Goal: Task Accomplishment & Management: Manage account settings

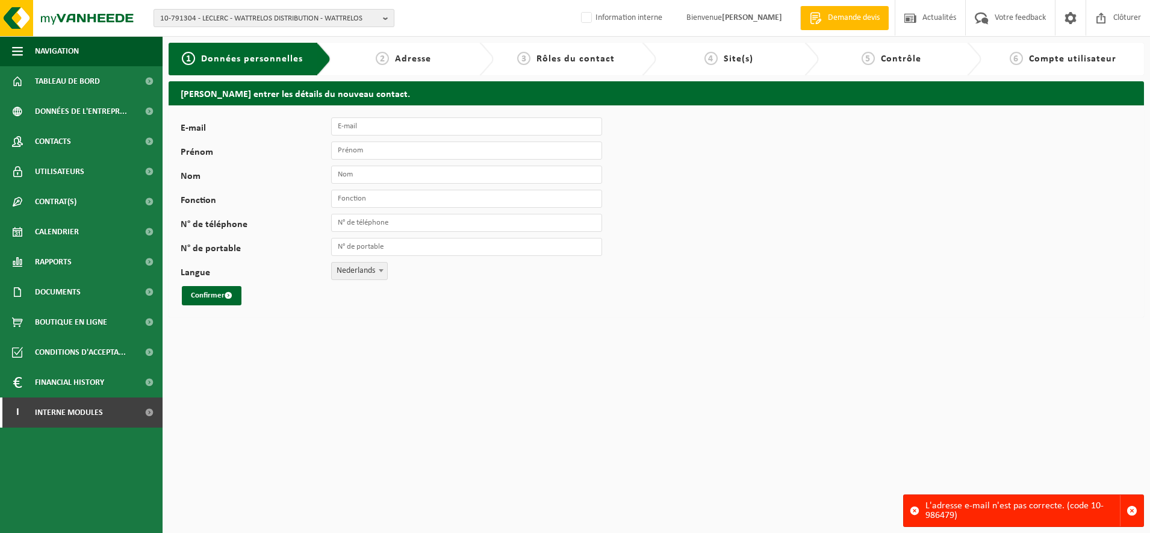
click at [215, 20] on span "10-791304 - LECLERC - WATTRELOS DISTRIBUTION - WATTRELOS" at bounding box center [269, 19] width 218 height 18
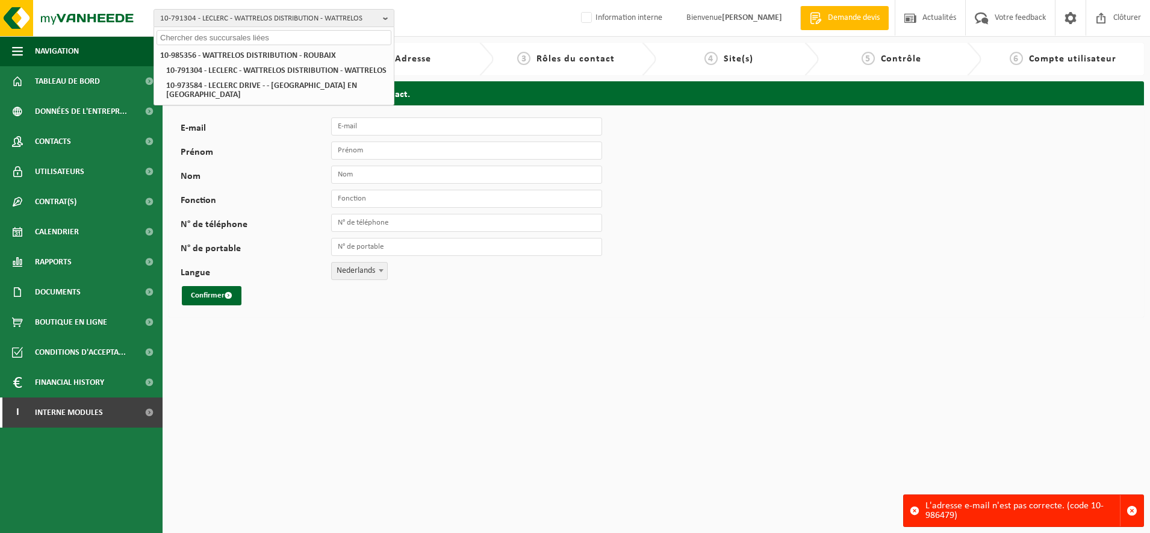
click at [199, 42] on input "text" at bounding box center [273, 37] width 235 height 15
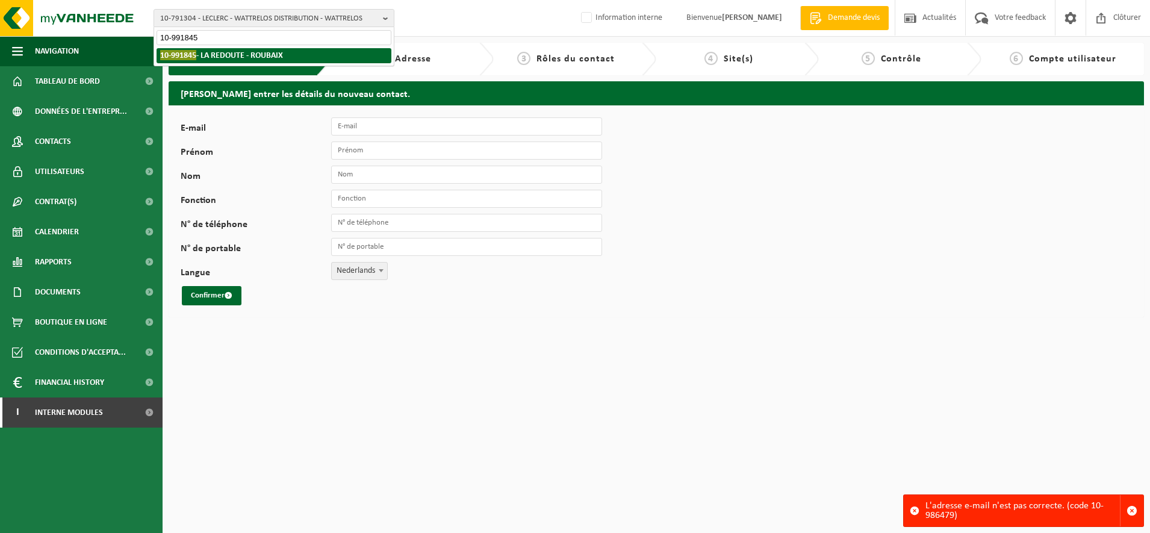
type input "10-991845"
click at [280, 49] on li "10-991845 - LA REDOUTE - ROUBAIX" at bounding box center [273, 55] width 235 height 15
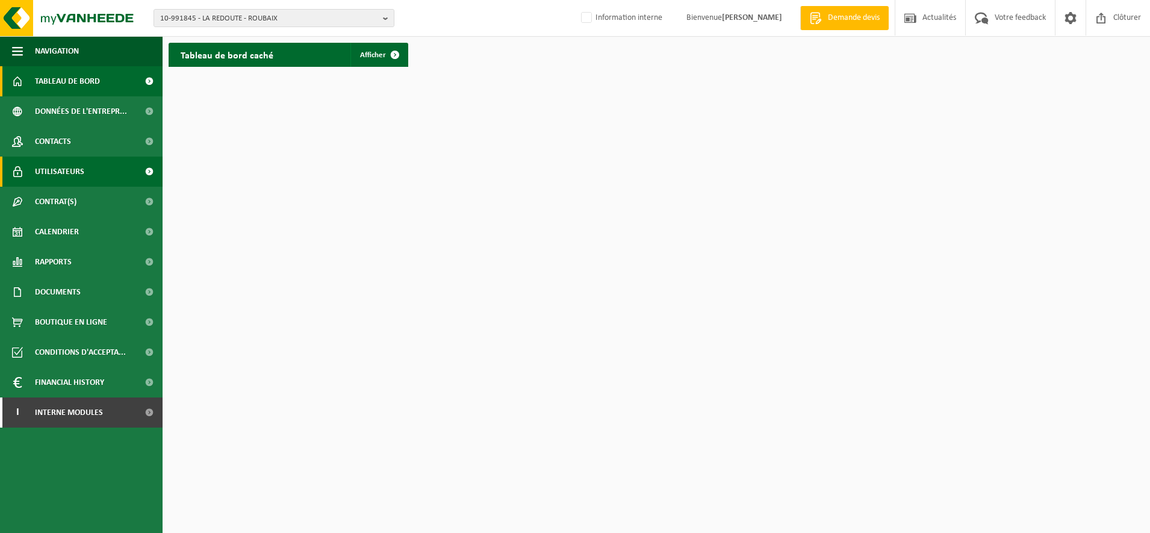
click at [51, 172] on span "Utilisateurs" at bounding box center [59, 171] width 49 height 30
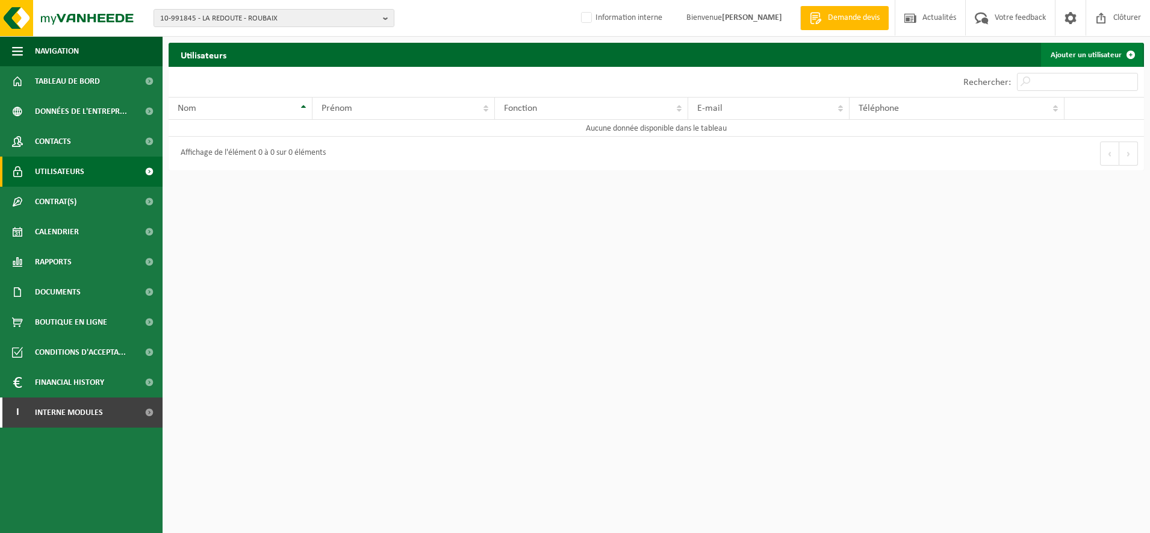
click at [1068, 56] on link "Ajouter un utilisateur" at bounding box center [1092, 55] width 102 height 24
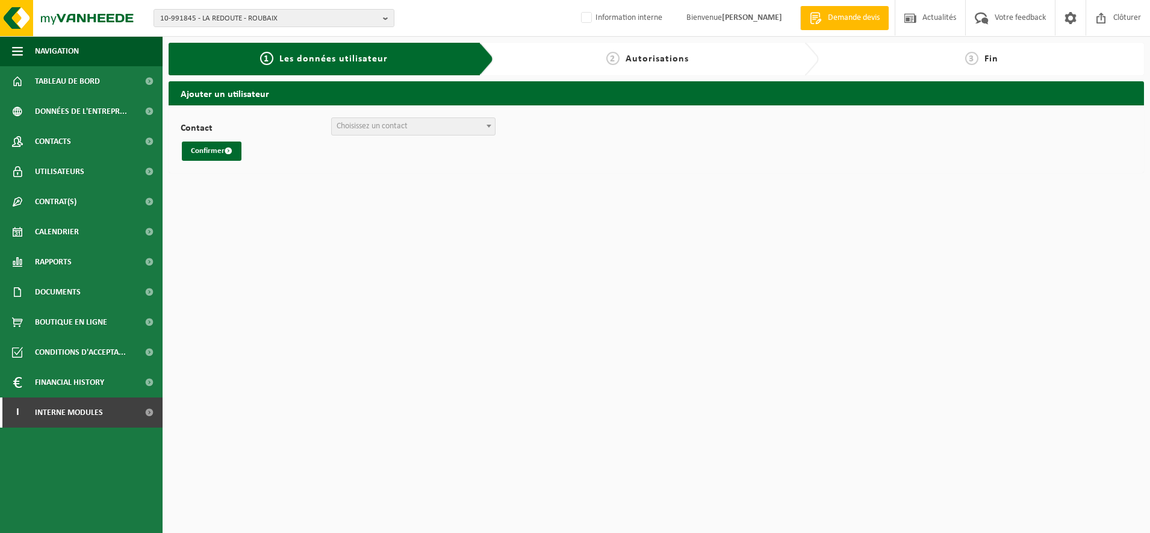
click at [478, 125] on span "Choisissez un contact" at bounding box center [413, 126] width 163 height 17
select select "126418"
click at [209, 157] on button "Confirmer" at bounding box center [212, 150] width 60 height 19
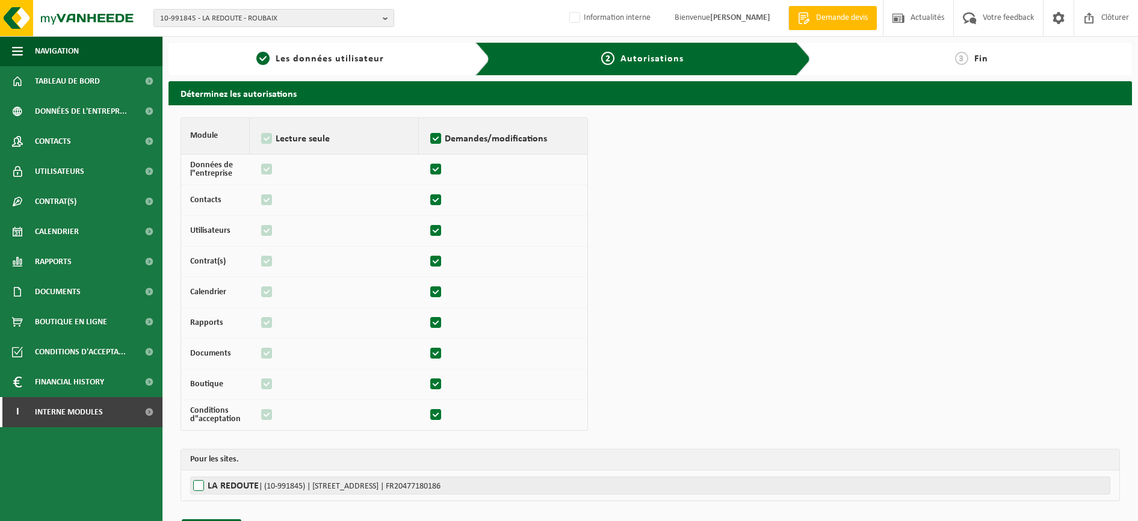
click at [199, 490] on label"] "LA REDOUTE | (10-991845) | [STREET_ADDRESS] | FR20477180186" at bounding box center [650, 486] width 920 height 18
click at [199, 490] on input "LA REDOUTE | (10-991845) | [STREET_ADDRESS] | FR20477180186" at bounding box center [759, 486] width 1138 height 18
checkbox input "true"
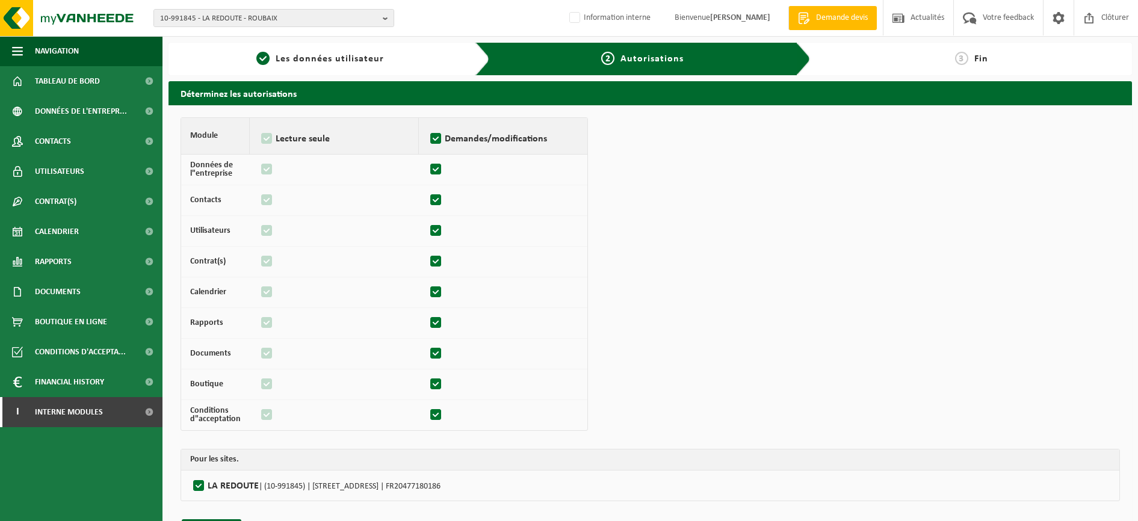
scroll to position [35, 0]
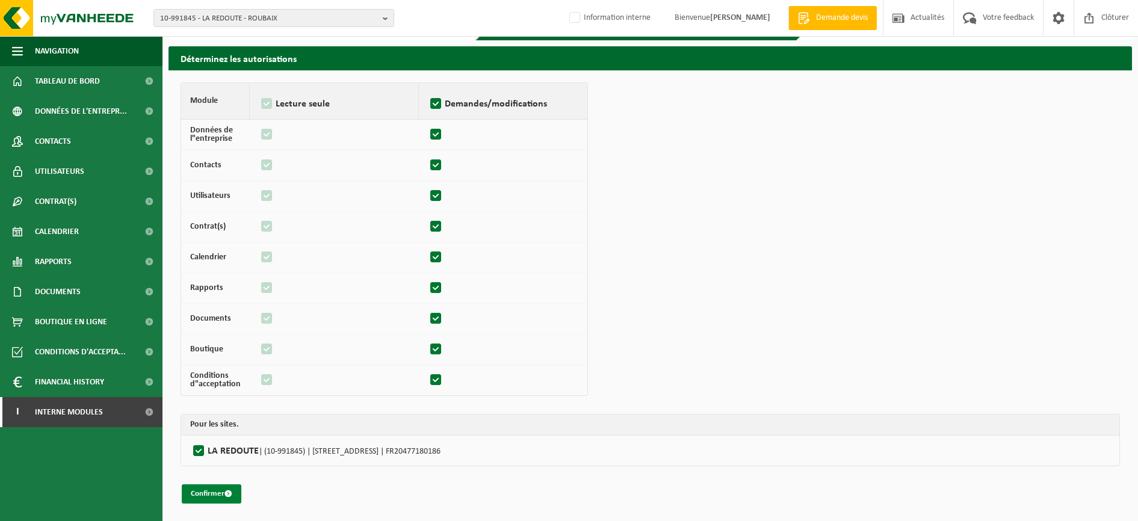
click at [191, 491] on button "Confirmer" at bounding box center [212, 493] width 60 height 19
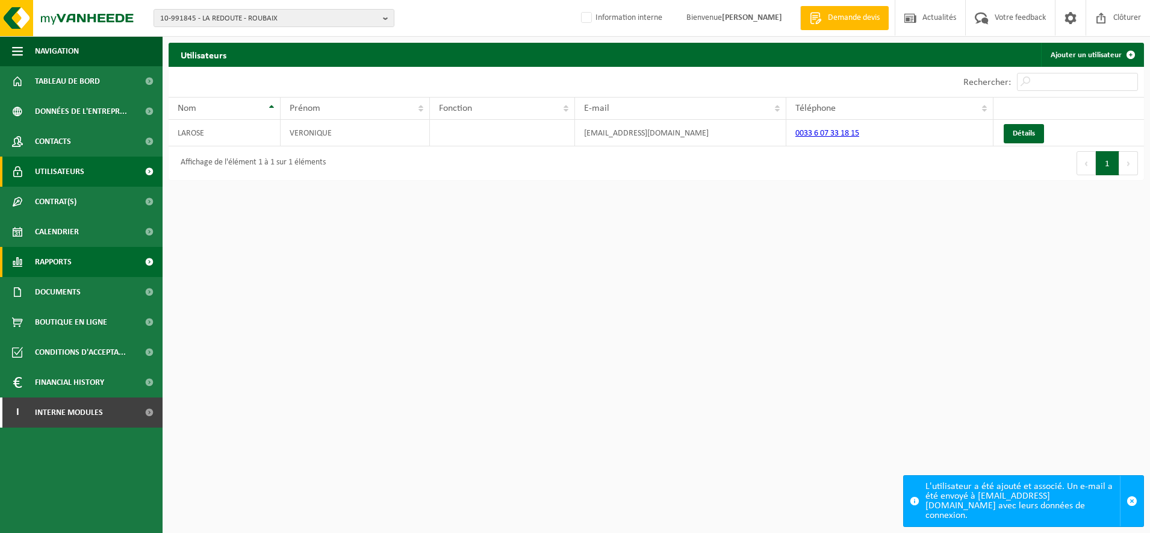
drag, startPoint x: 69, startPoint y: 234, endPoint x: 0, endPoint y: 259, distance: 73.7
click at [69, 234] on span "Calendrier" at bounding box center [57, 232] width 44 height 30
